Goal: Information Seeking & Learning: Learn about a topic

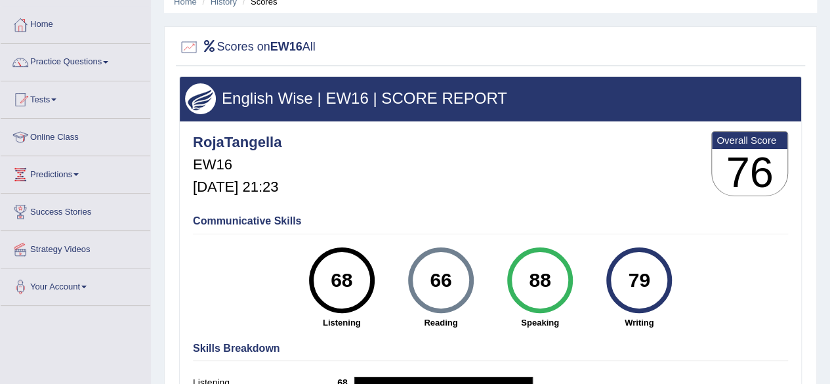
scroll to position [45, 0]
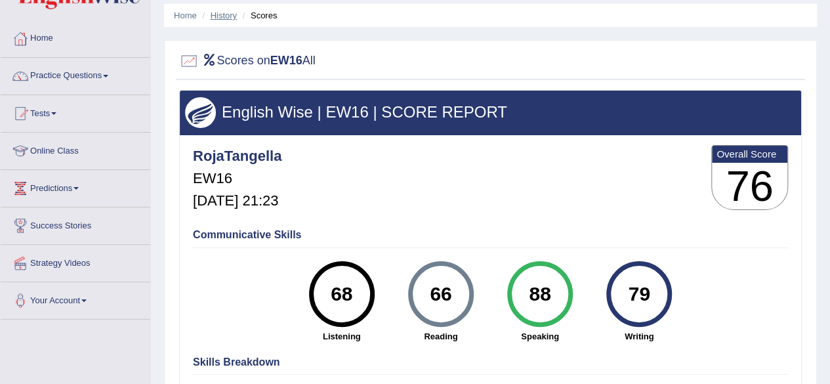
click at [223, 16] on link "History" at bounding box center [224, 16] width 26 height 10
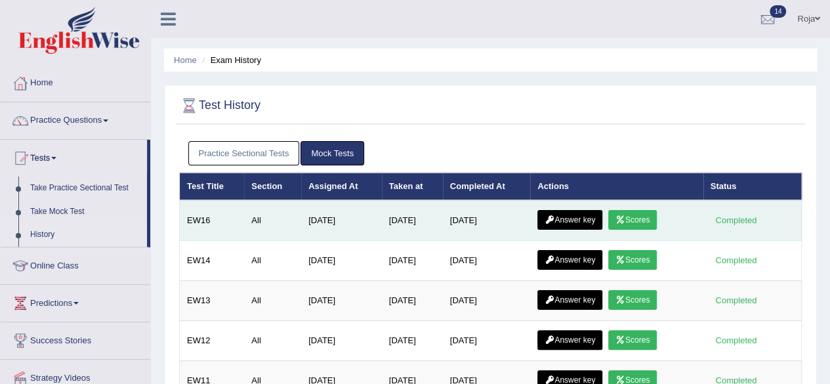
click at [578, 227] on link "Answer key" at bounding box center [570, 220] width 65 height 20
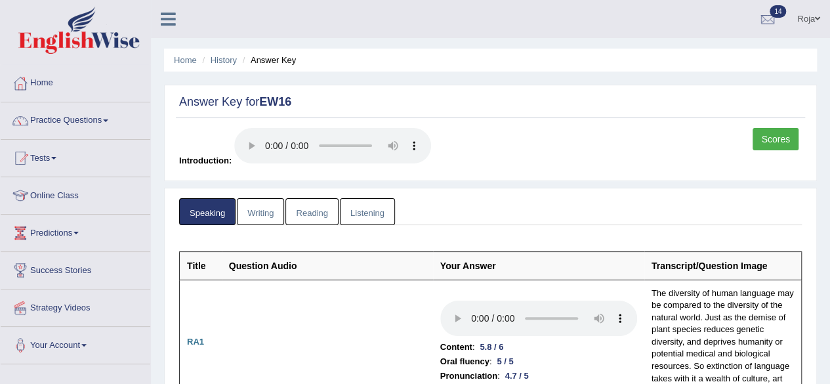
drag, startPoint x: 267, startPoint y: 229, endPoint x: 258, endPoint y: 213, distance: 18.2
click at [258, 213] on link "Writing" at bounding box center [260, 211] width 47 height 27
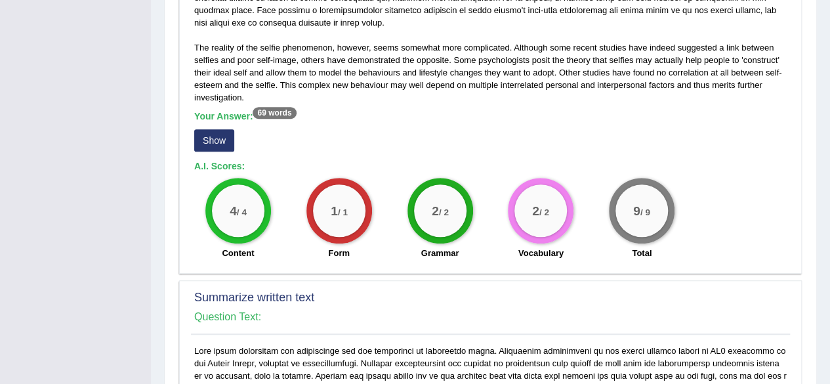
scroll to position [396, 0]
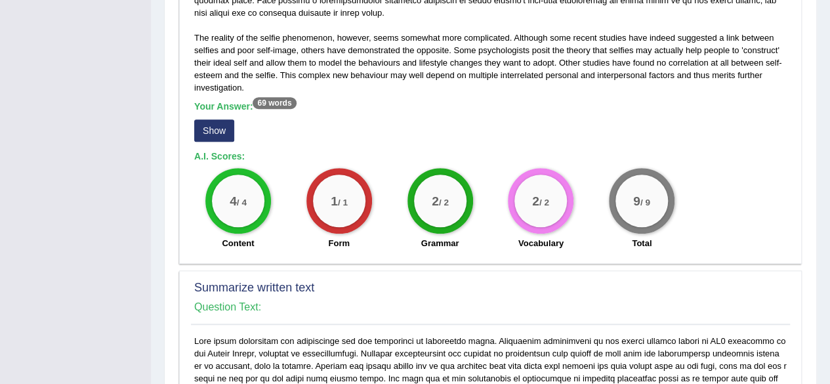
click at [219, 127] on button "Show" at bounding box center [214, 130] width 40 height 22
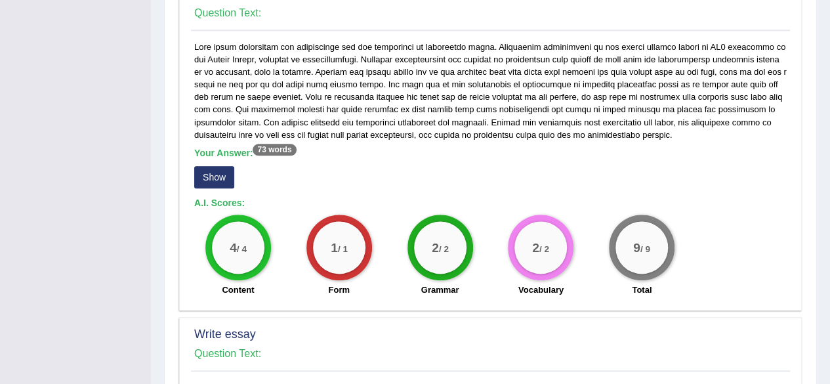
scroll to position [713, 0]
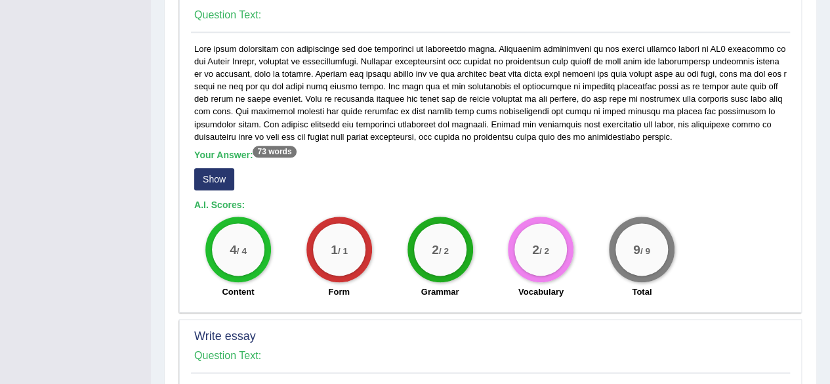
click at [215, 174] on button "Show" at bounding box center [214, 179] width 40 height 22
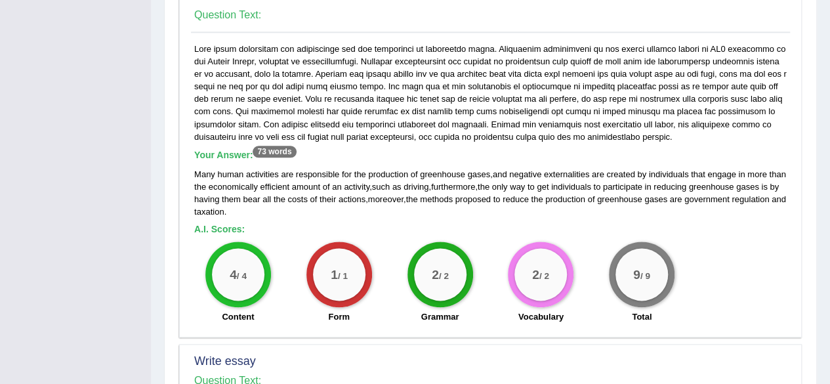
scroll to position [1061, 0]
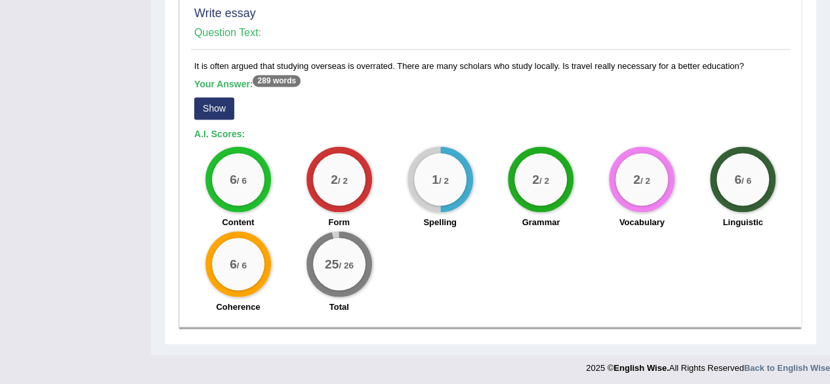
click at [221, 107] on button "Show" at bounding box center [214, 108] width 40 height 22
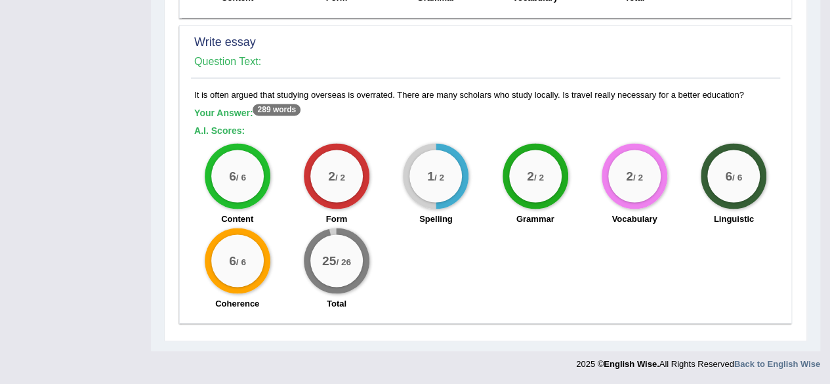
scroll to position [1029, 0]
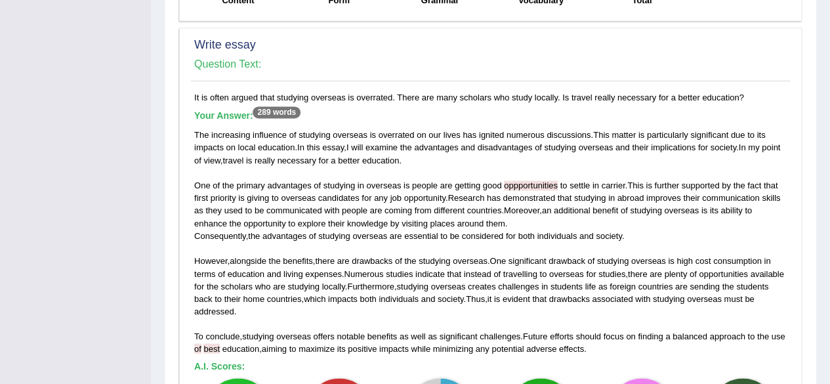
drag, startPoint x: 828, startPoint y: 257, endPoint x: 832, endPoint y: 265, distance: 8.8
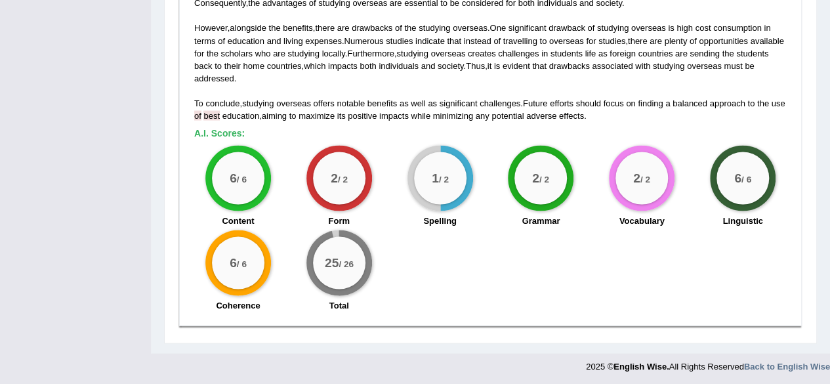
scroll to position [0, 0]
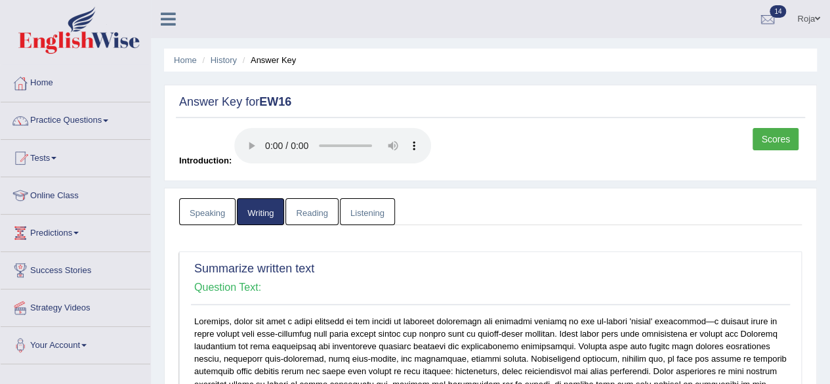
click at [370, 205] on link "Listening" at bounding box center [367, 211] width 55 height 27
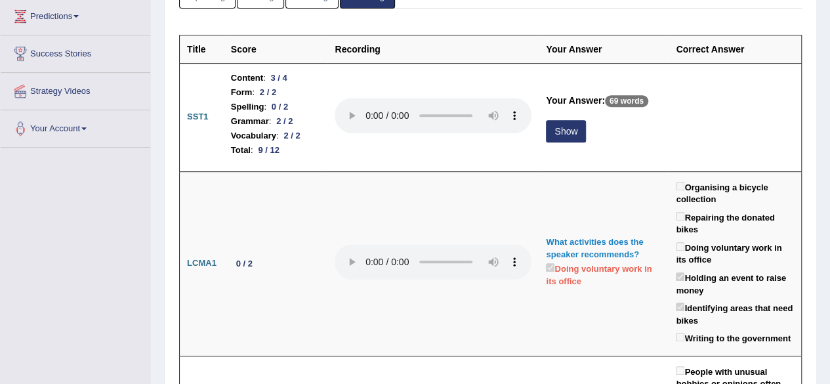
scroll to position [222, 0]
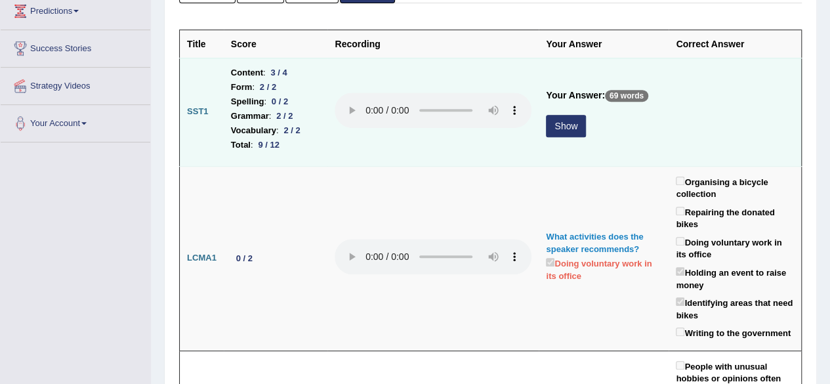
click at [626, 97] on p "69 words" at bounding box center [626, 96] width 43 height 12
click at [565, 131] on button "Show" at bounding box center [566, 126] width 40 height 22
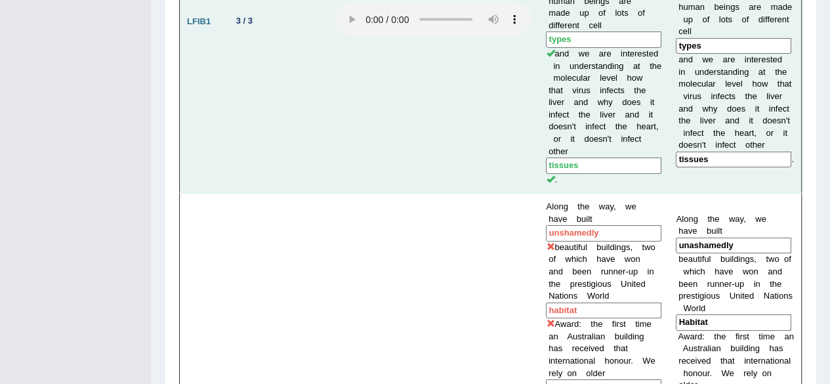
scroll to position [1107, 0]
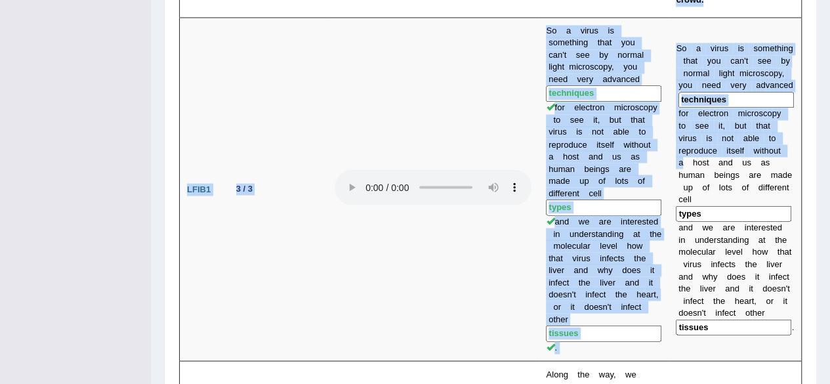
drag, startPoint x: 801, startPoint y: 124, endPoint x: 840, endPoint y: 129, distance: 39.1
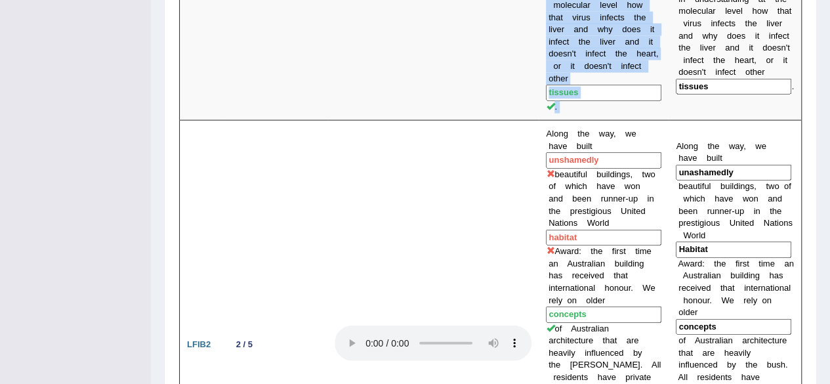
scroll to position [1336, 0]
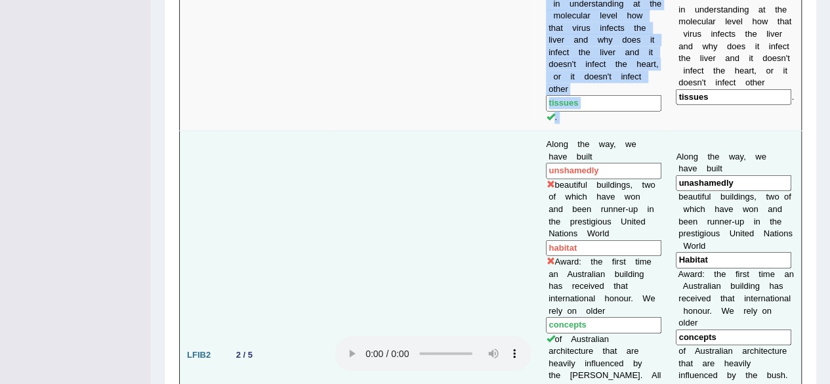
click at [688, 197] on td "A l o n g t h e w a y , w e h a v e b u i l t unashamedly b e a u t i f u l b u…" at bounding box center [735, 355] width 133 height 449
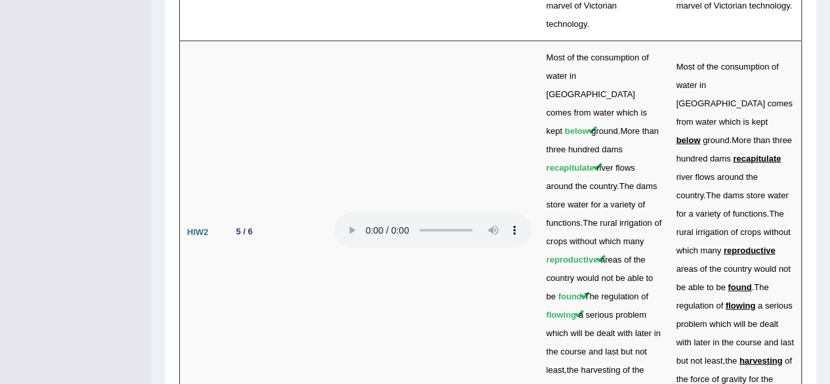
scroll to position [4053, 0]
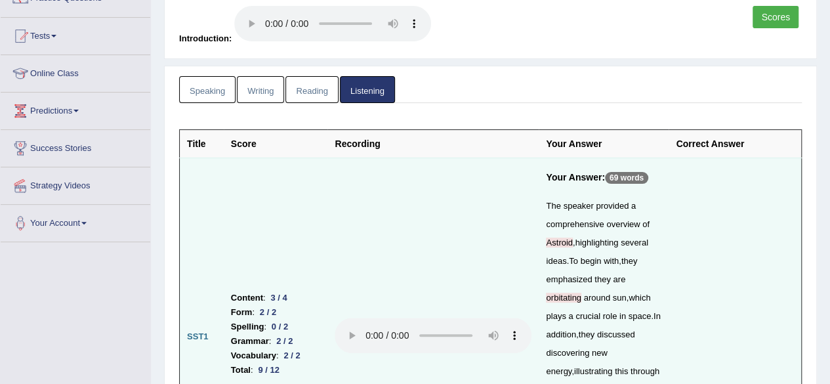
scroll to position [0, 0]
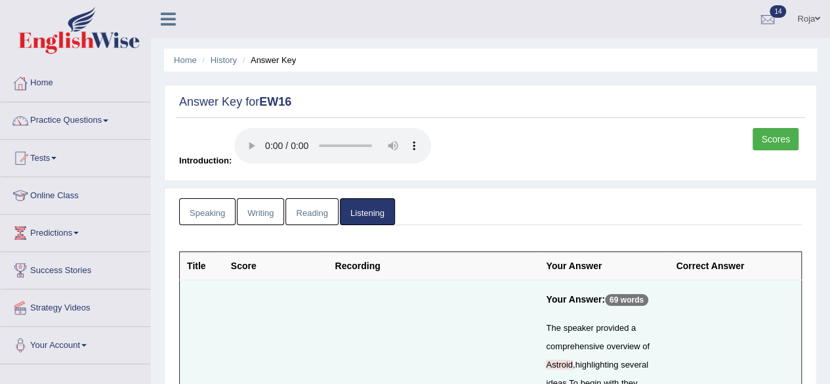
click at [320, 219] on link "Reading" at bounding box center [312, 211] width 53 height 27
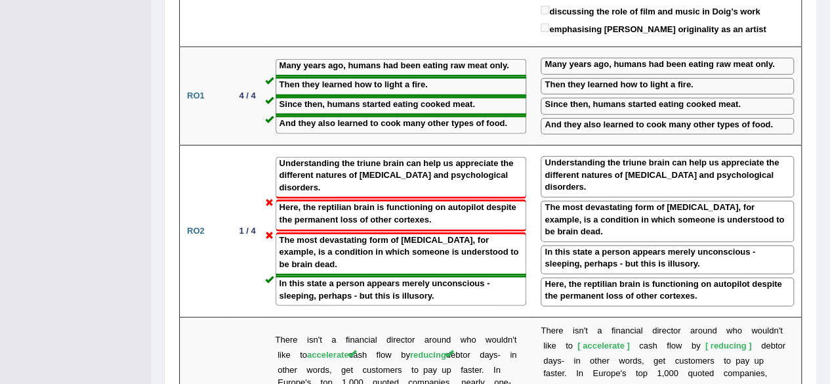
scroll to position [1621, 0]
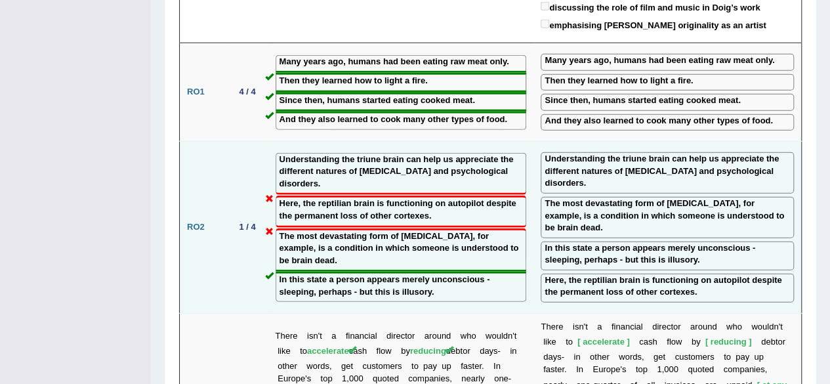
click at [639, 153] on label "Understanding the triune brain can help us appreciate the different natures of …" at bounding box center [667, 171] width 245 height 37
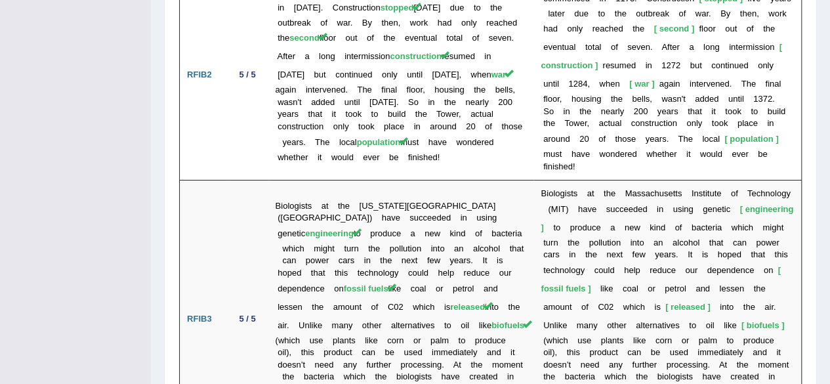
scroll to position [2326, 0]
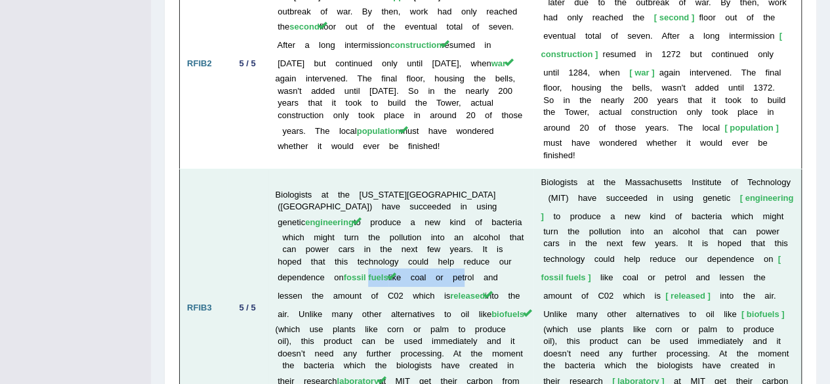
drag, startPoint x: 302, startPoint y: 200, endPoint x: 393, endPoint y: 192, distance: 91.5
click at [393, 192] on td "Biologists at the Massachusetts Institute of Technology (MIT) have succeeded in…" at bounding box center [401, 308] width 266 height 278
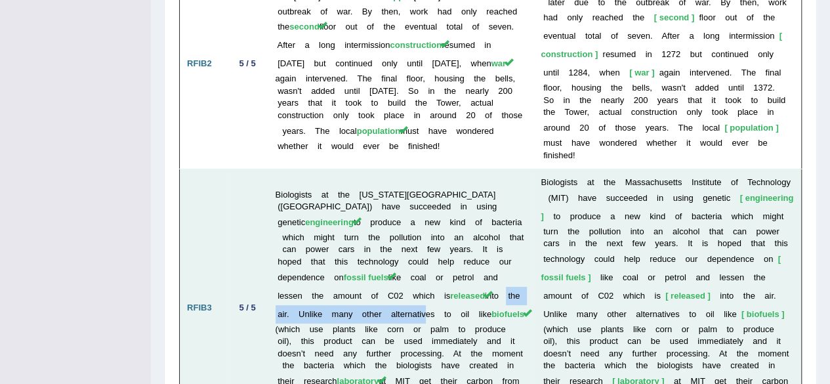
drag, startPoint x: 390, startPoint y: 224, endPoint x: 451, endPoint y: 217, distance: 61.4
click at [451, 217] on td "Biologists at the Massachusetts Institute of Technology (MIT) have succeeded in…" at bounding box center [401, 308] width 266 height 278
click at [377, 231] on td "Biologists at the Massachusetts Institute of Technology (MIT) have succeeded in…" at bounding box center [401, 308] width 266 height 278
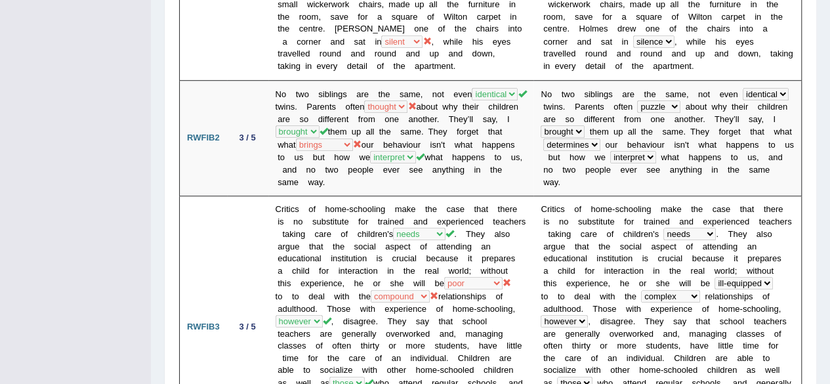
scroll to position [0, 0]
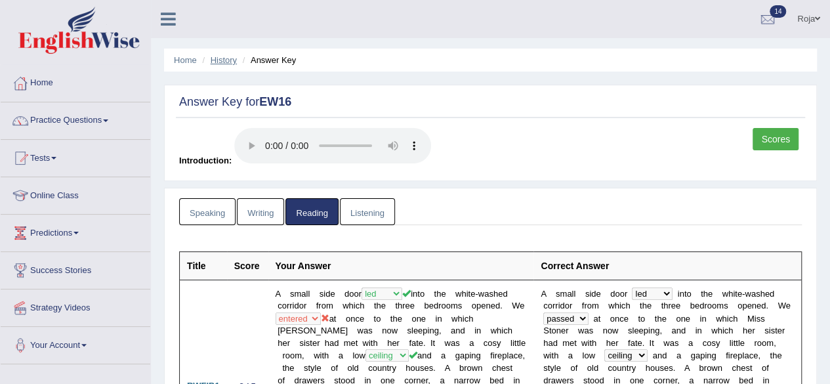
click at [214, 56] on link "History" at bounding box center [224, 60] width 26 height 10
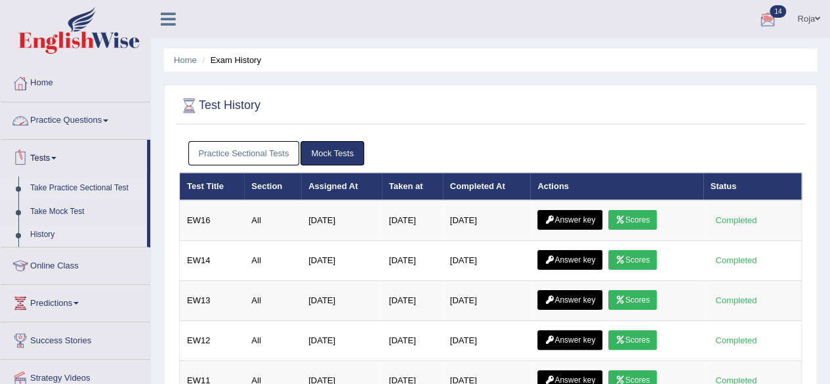
click at [112, 185] on link "Take Practice Sectional Test" at bounding box center [85, 189] width 123 height 24
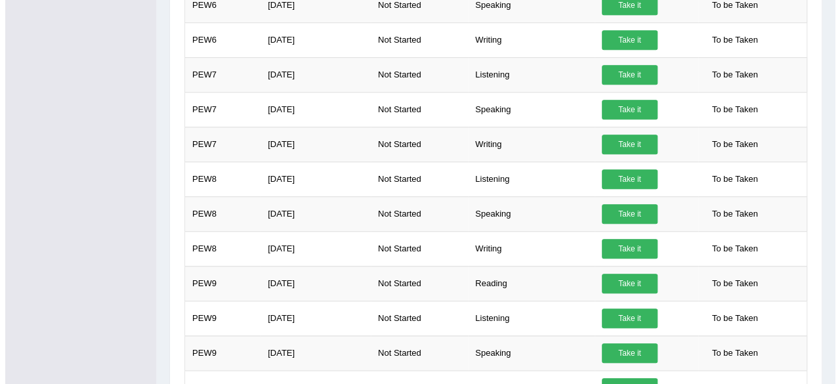
scroll to position [509, 0]
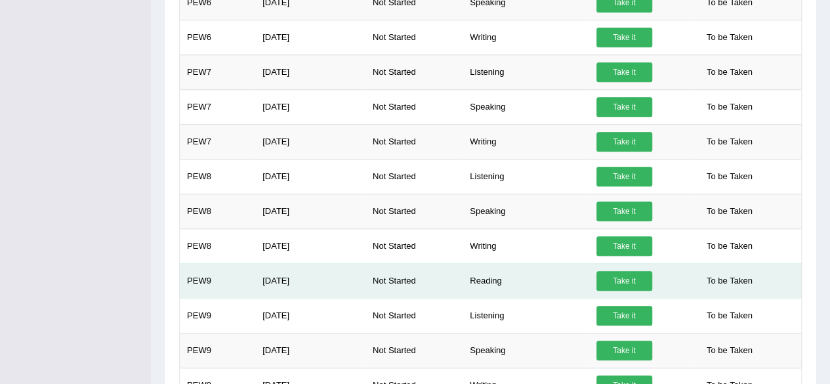
click at [613, 276] on link "Take it" at bounding box center [625, 281] width 56 height 20
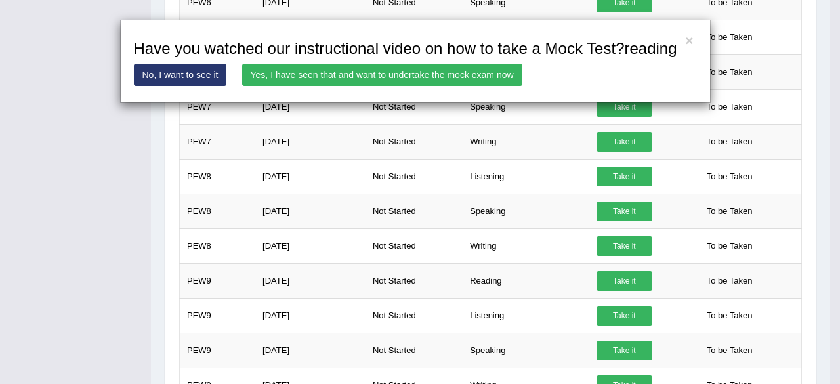
click at [327, 72] on link "Yes, I have seen that and want to undertake the mock exam now" at bounding box center [382, 75] width 280 height 22
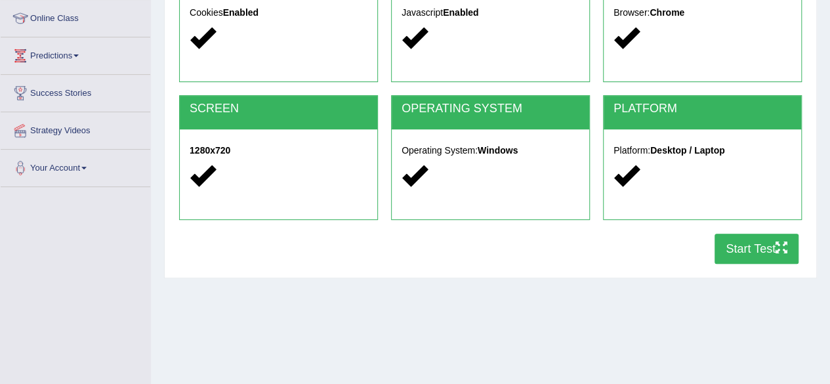
drag, startPoint x: 836, startPoint y: 61, endPoint x: 838, endPoint y: 144, distance: 82.7
click at [830, 144] on html "Toggle navigation Home Practice Questions Speaking Practice Read Aloud Repeat S…" at bounding box center [415, 15] width 830 height 384
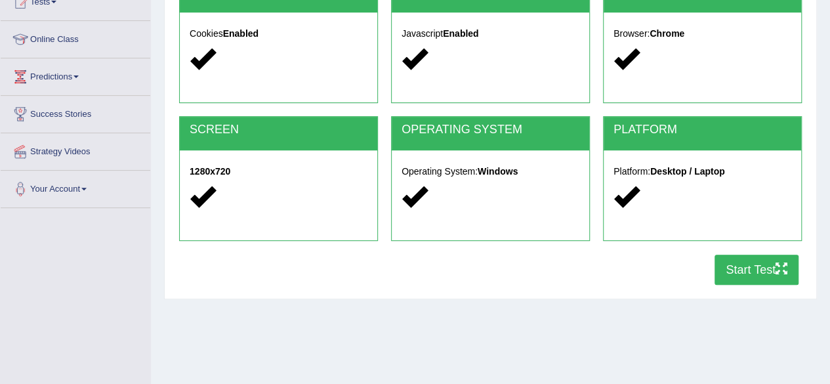
click at [750, 256] on button "Start Test" at bounding box center [757, 270] width 84 height 30
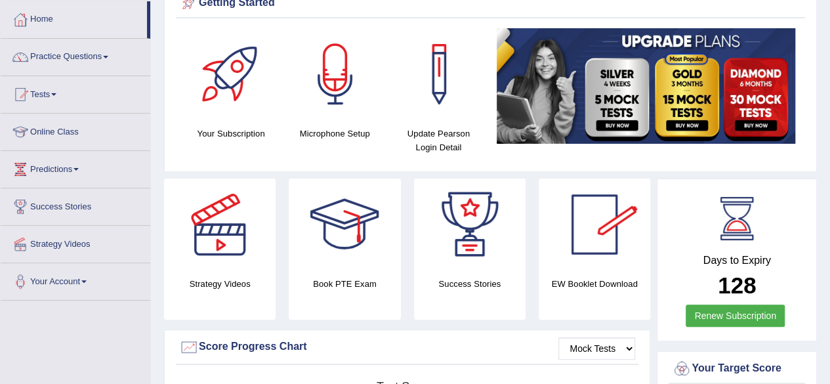
scroll to position [34, 0]
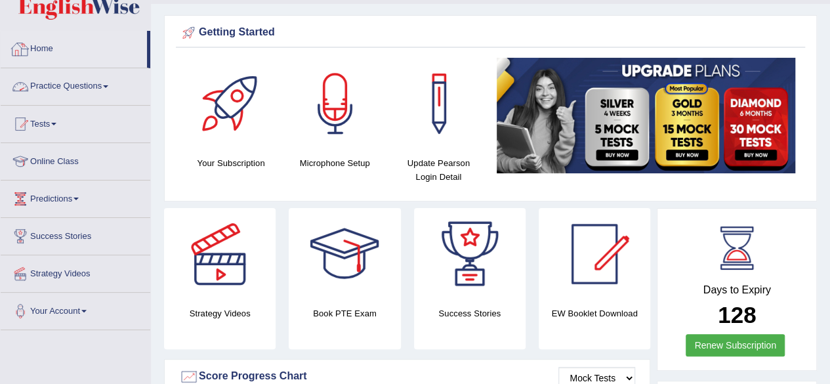
click at [81, 97] on link "Practice Questions" at bounding box center [76, 84] width 150 height 33
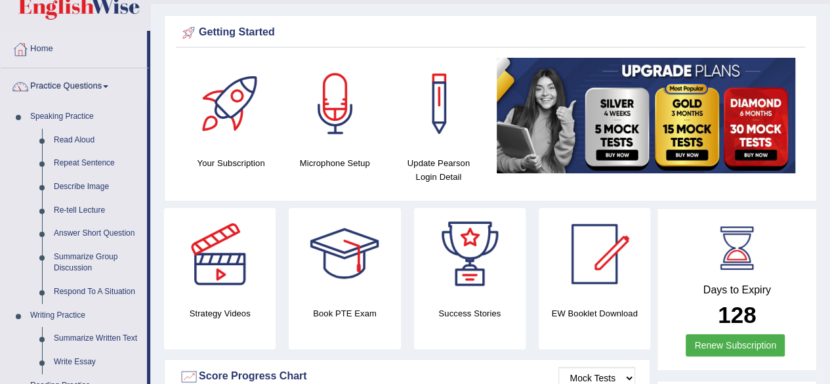
click at [81, 97] on link "Practice Questions" at bounding box center [74, 84] width 146 height 33
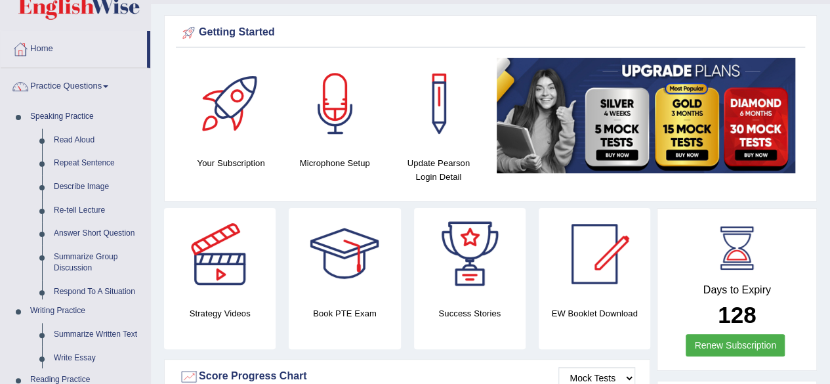
click at [81, 97] on link "Practice Questions" at bounding box center [76, 84] width 150 height 33
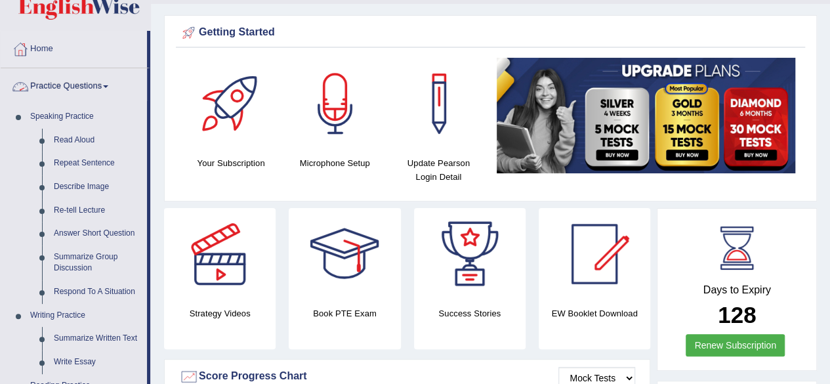
click at [68, 94] on link "Practice Questions" at bounding box center [74, 84] width 146 height 33
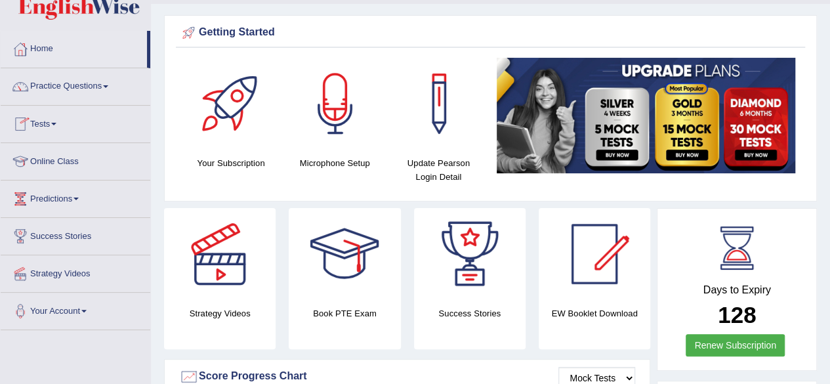
click at [51, 130] on link "Tests" at bounding box center [76, 122] width 150 height 33
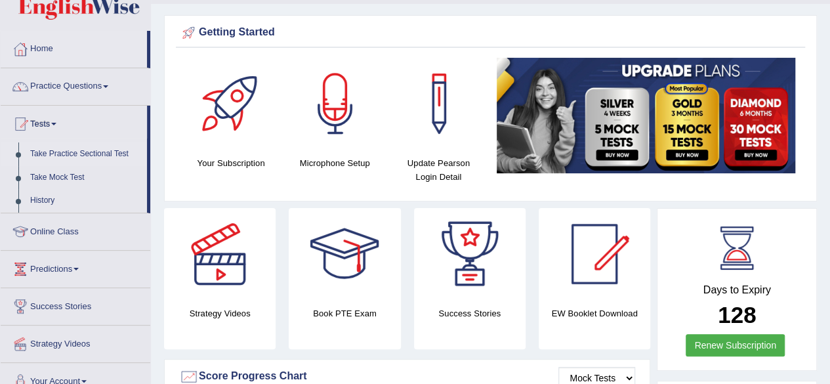
click at [57, 149] on link "Take Practice Sectional Test" at bounding box center [85, 154] width 123 height 24
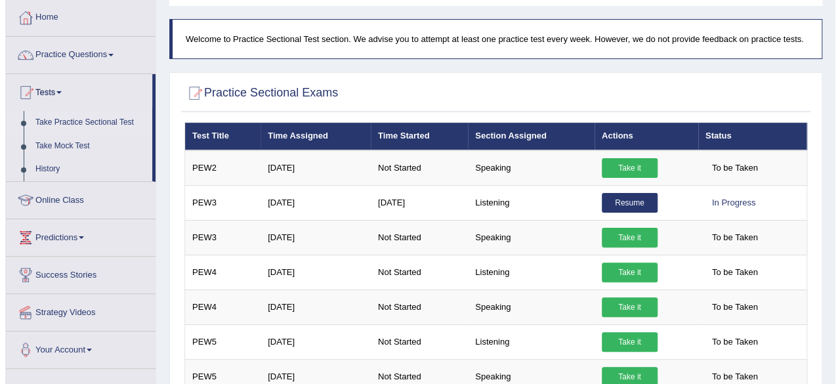
scroll to position [79, 0]
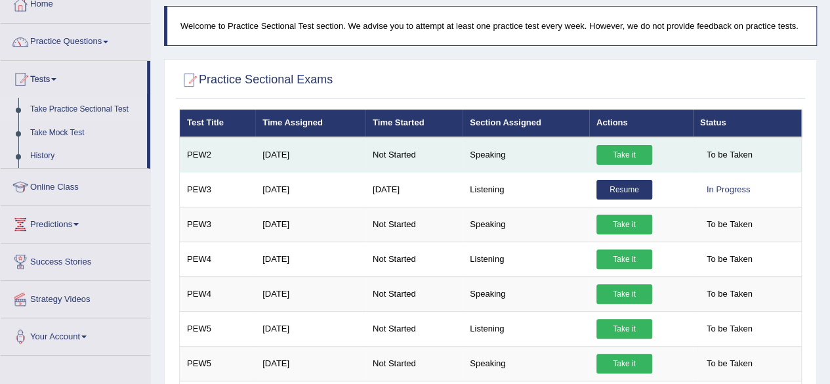
click at [641, 157] on link "Take it" at bounding box center [625, 155] width 56 height 20
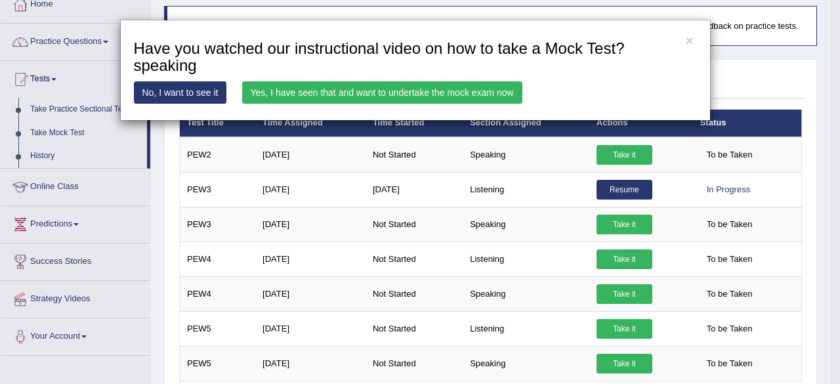
click at [463, 97] on link "Yes, I have seen that and want to undertake the mock exam now" at bounding box center [382, 92] width 280 height 22
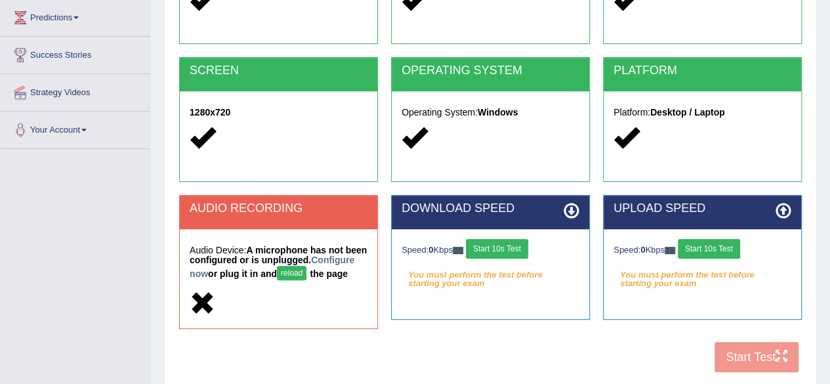
scroll to position [305, 0]
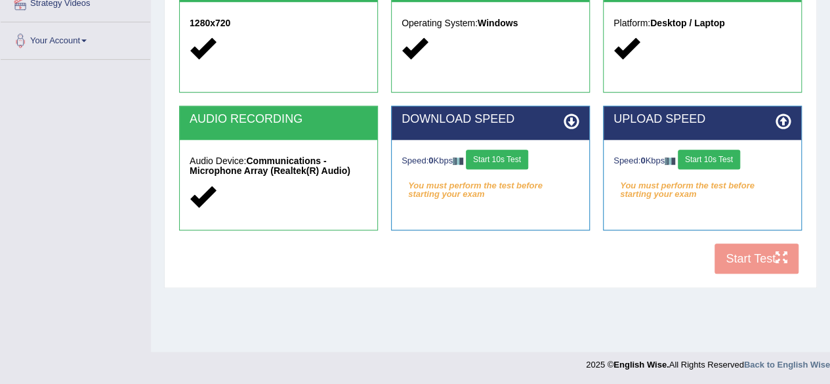
click at [517, 166] on button "Start 10s Test" at bounding box center [497, 160] width 62 height 20
click at [719, 150] on button "Start 10s Test" at bounding box center [709, 160] width 62 height 20
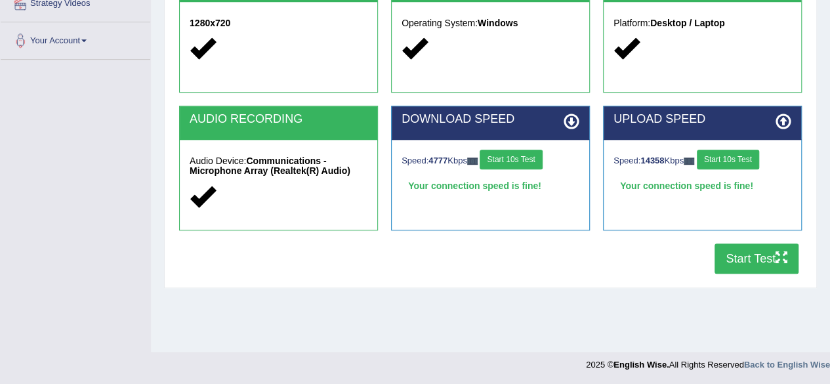
click at [721, 258] on button "Start Test" at bounding box center [757, 259] width 84 height 30
